Goal: Check status

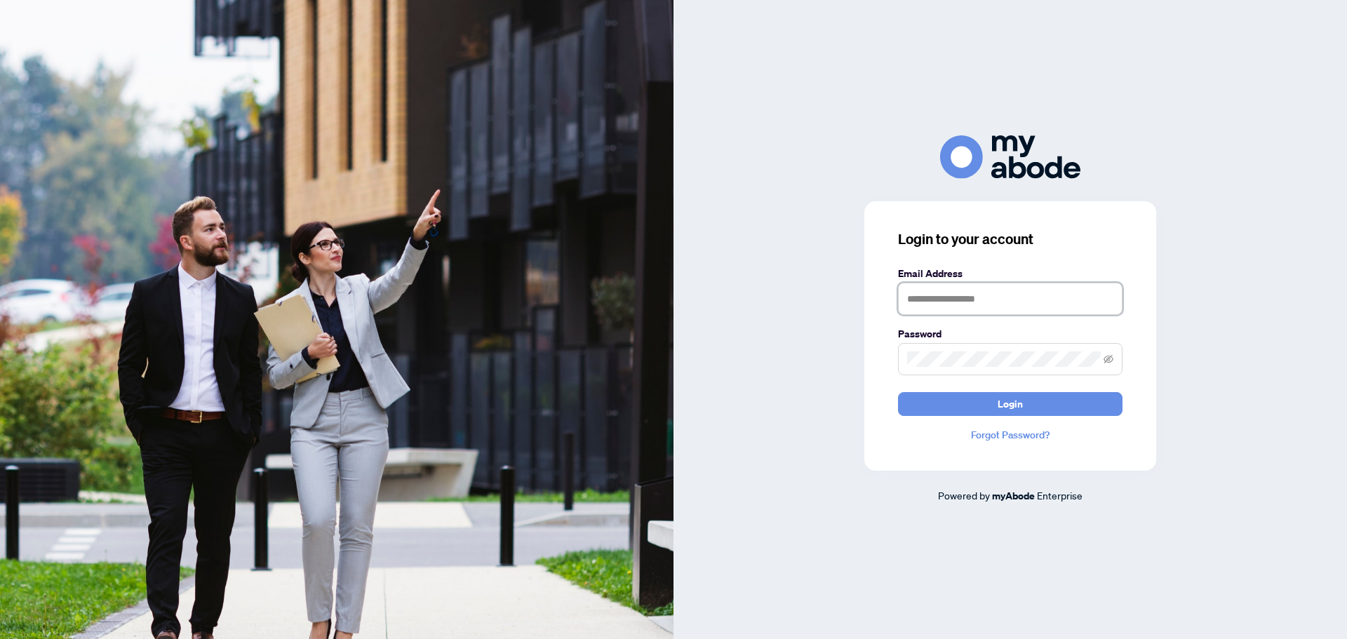
click at [977, 289] on input "text" at bounding box center [1010, 299] width 225 height 32
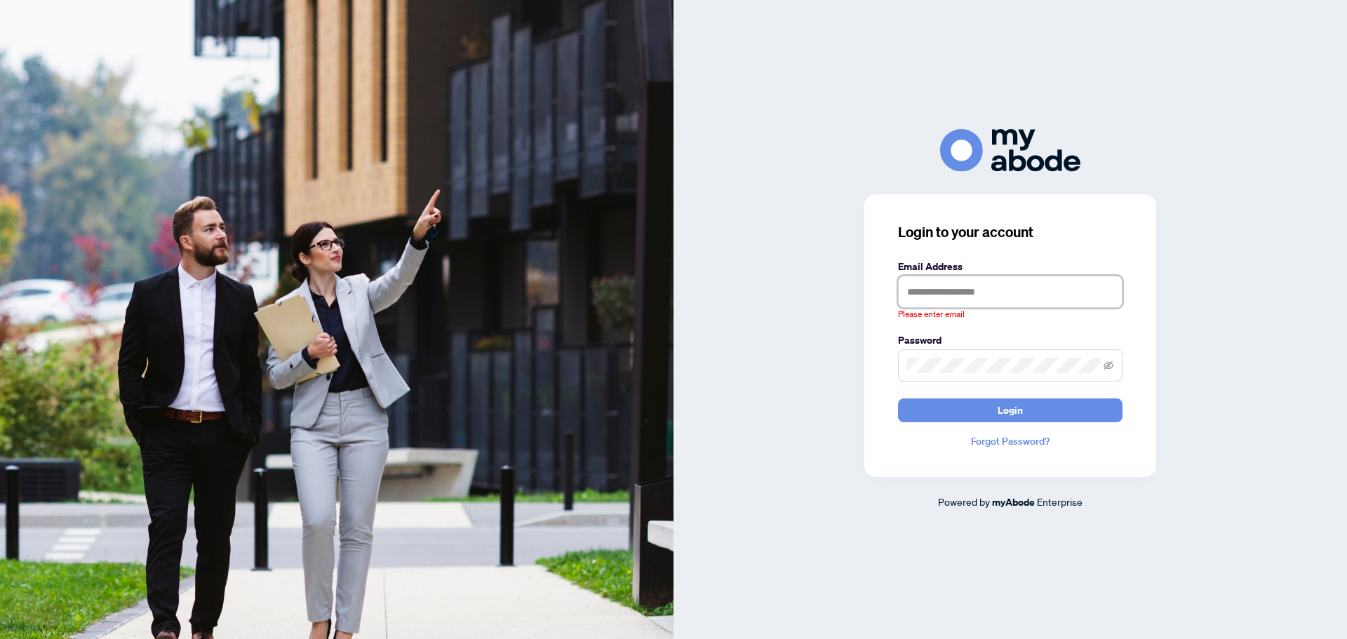
type input "**********"
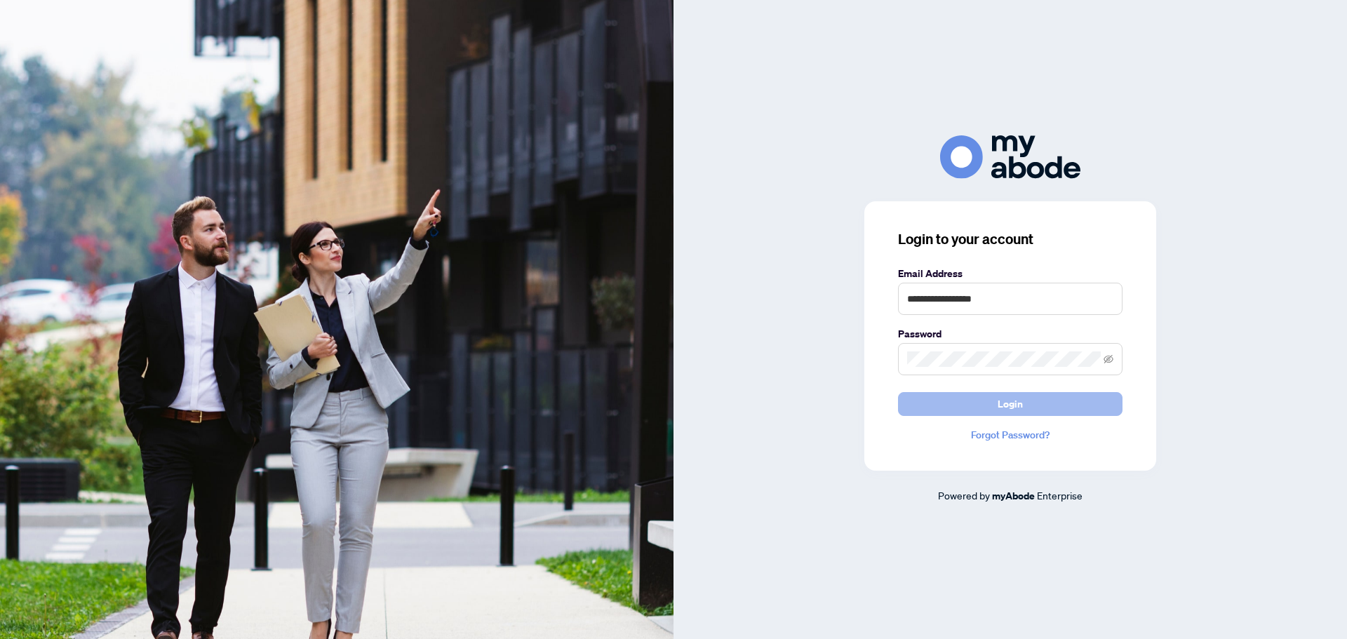
click at [1042, 408] on button "Login" at bounding box center [1010, 404] width 225 height 24
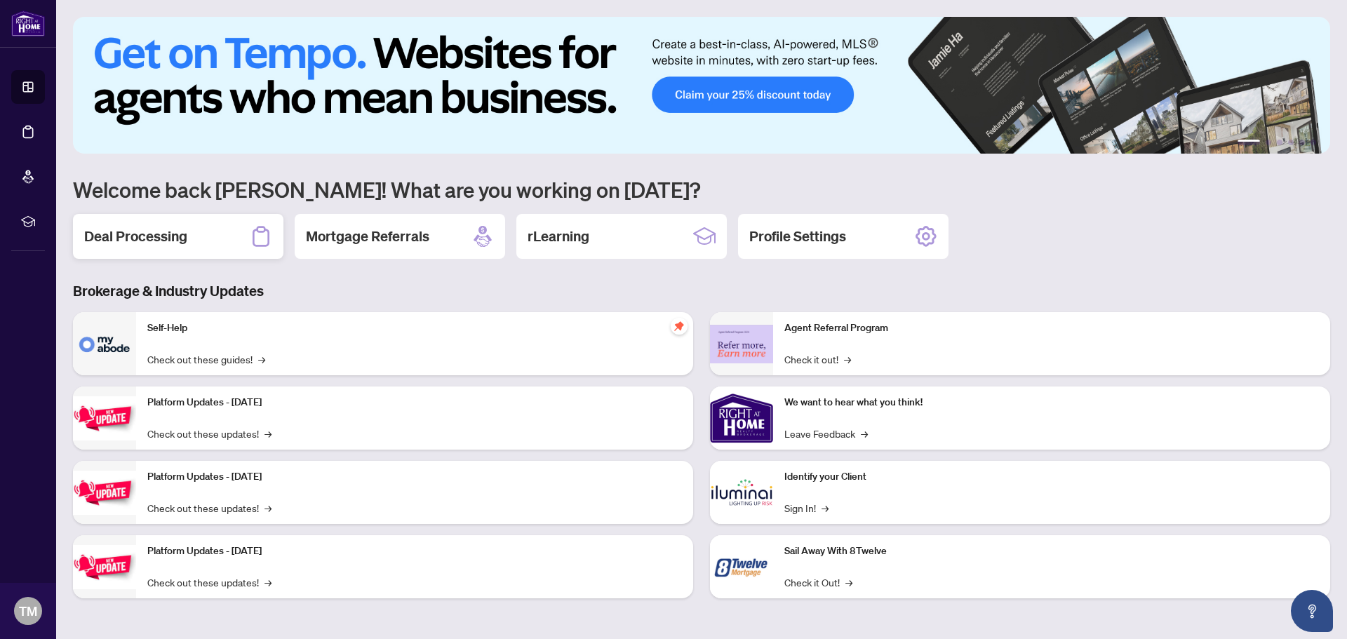
click at [152, 243] on h2 "Deal Processing" at bounding box center [135, 237] width 103 height 20
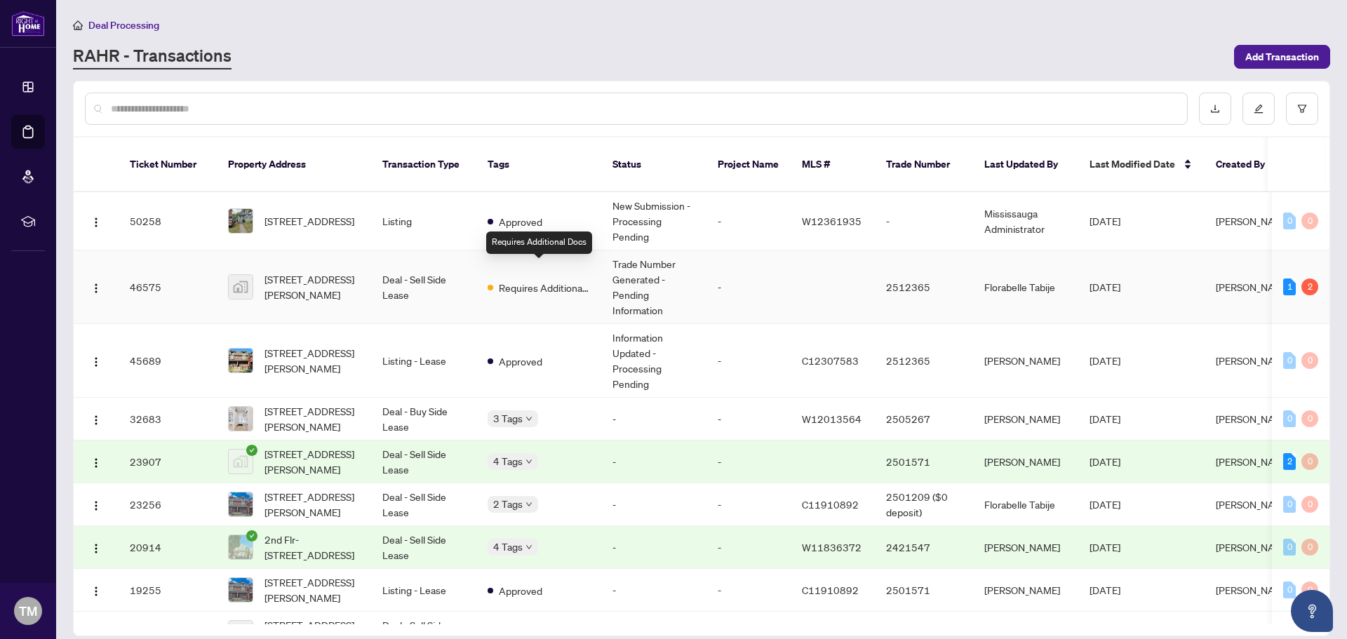
click at [531, 280] on span "Requires Additional Docs" at bounding box center [544, 287] width 91 height 15
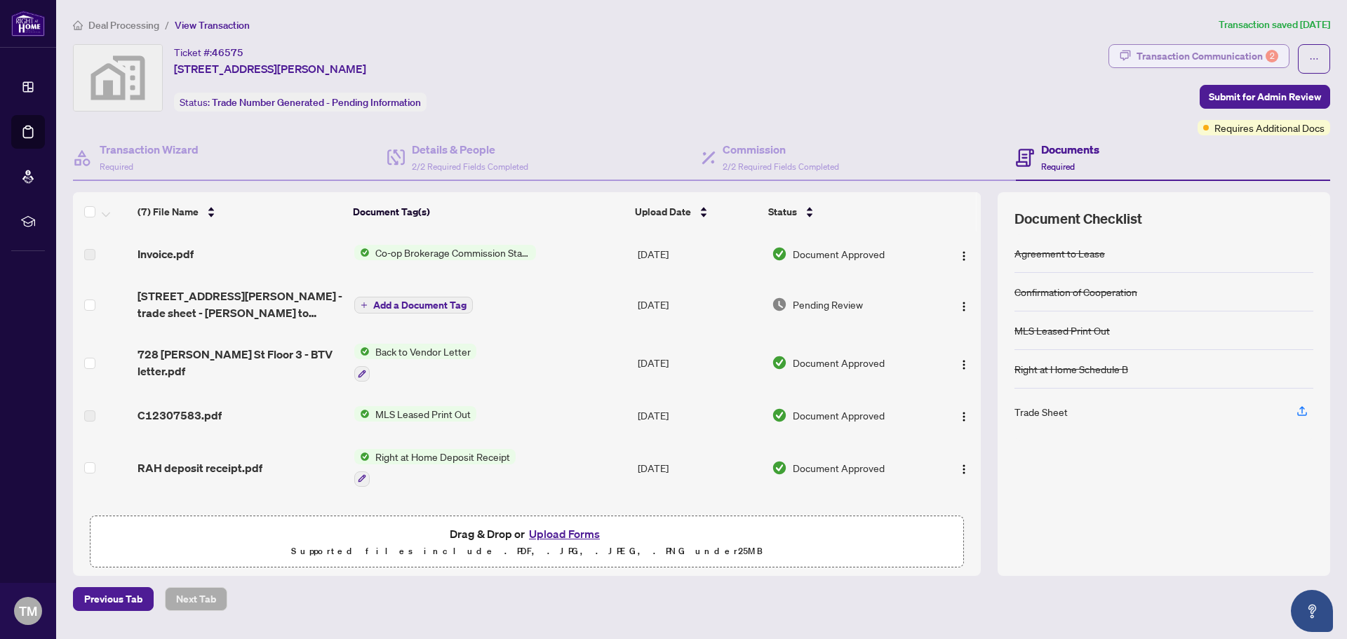
click at [1206, 57] on div "Transaction Communication 2" at bounding box center [1208, 56] width 142 height 22
